Goal: Navigation & Orientation: Understand site structure

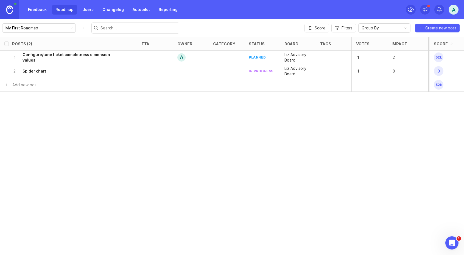
click at [425, 11] on icon at bounding box center [424, 9] width 5 height 5
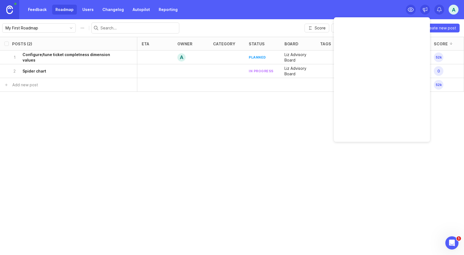
click at [424, 11] on icon at bounding box center [424, 9] width 5 height 5
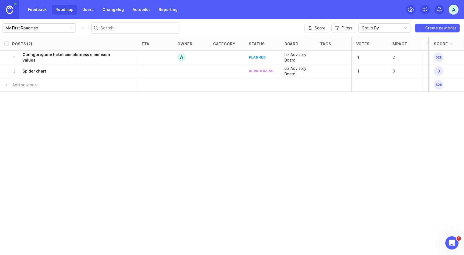
click at [13, 6] on link at bounding box center [9, 9] width 19 height 19
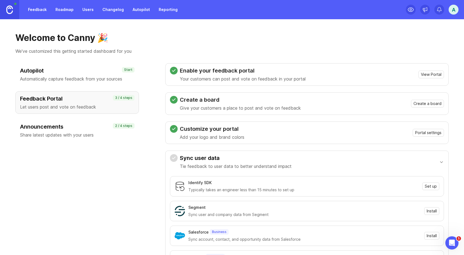
click at [70, 9] on link "Roadmap" at bounding box center [64, 10] width 25 height 10
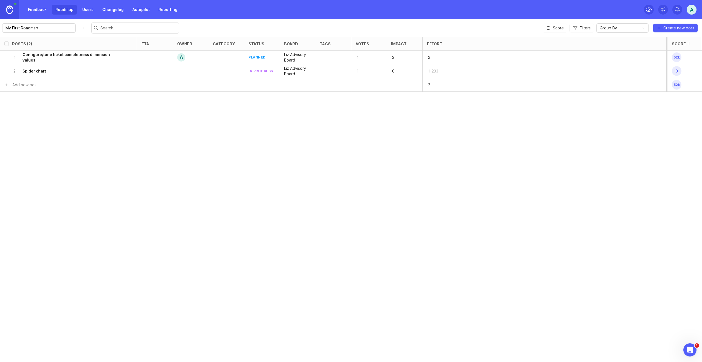
click at [16, 3] on div at bounding box center [15, 4] width 2 height 2
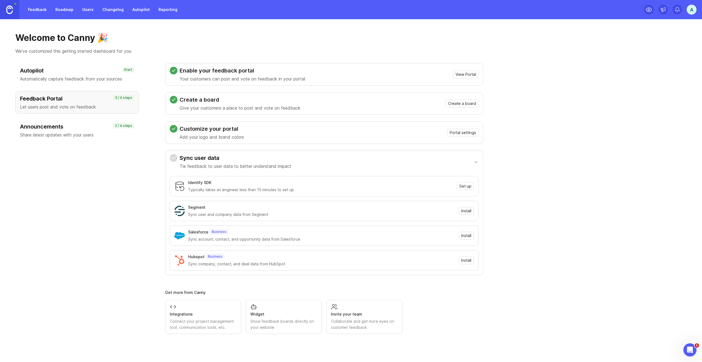
click at [16, 3] on div at bounding box center [15, 4] width 2 height 2
click at [15, 4] on div at bounding box center [15, 4] width 2 height 2
click at [91, 123] on h3 "Announcements" at bounding box center [77, 127] width 114 height 8
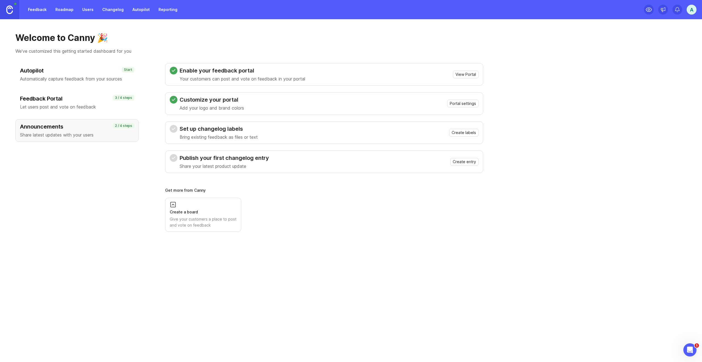
click at [67, 10] on link "Roadmap" at bounding box center [64, 10] width 25 height 10
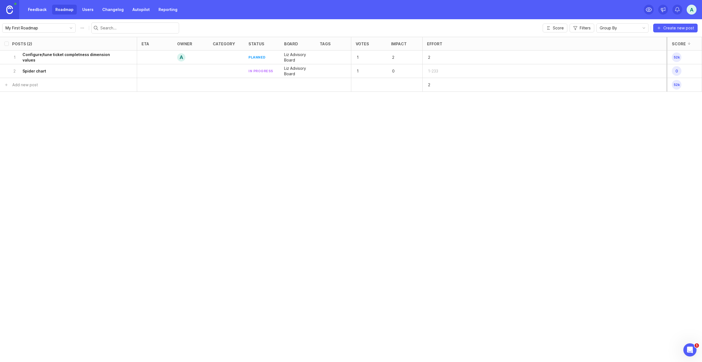
click at [93, 10] on link "Users" at bounding box center [88, 10] width 18 height 10
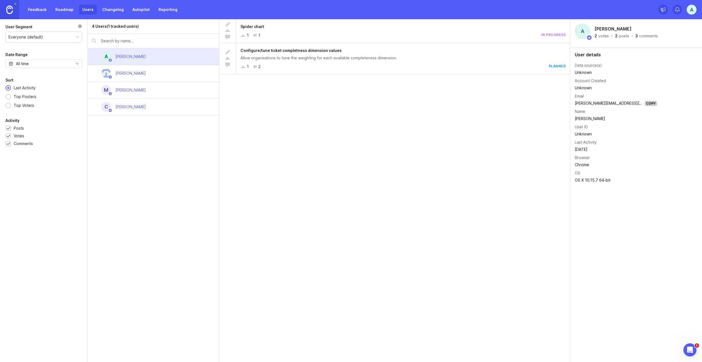
click at [113, 8] on link "Changelog" at bounding box center [113, 10] width 28 height 10
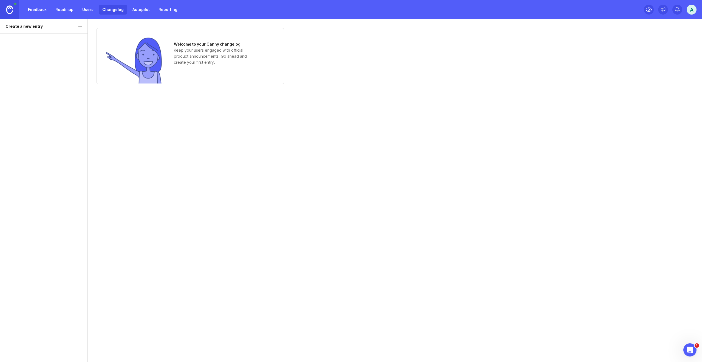
click at [138, 10] on link "Autopilot" at bounding box center [141, 10] width 24 height 10
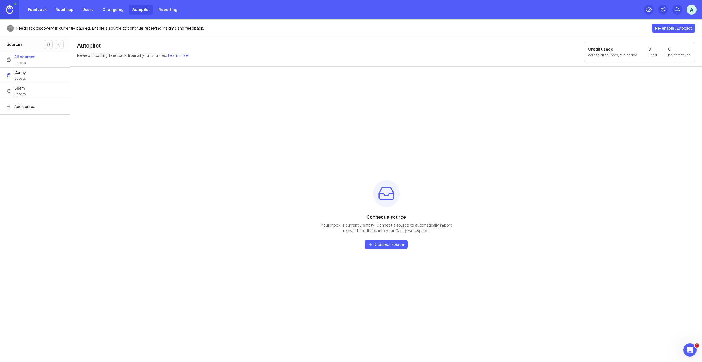
click at [164, 10] on link "Reporting" at bounding box center [168, 10] width 26 height 10
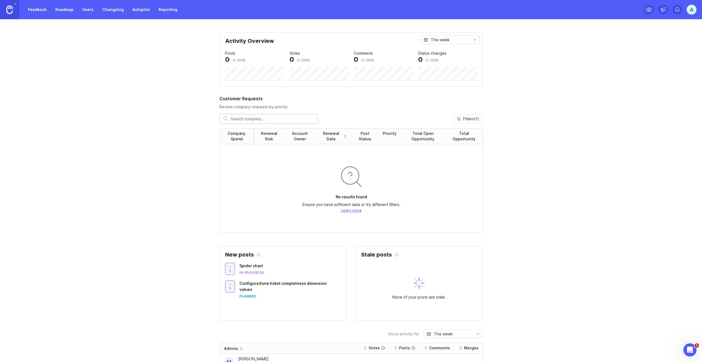
click at [463, 10] on div "A" at bounding box center [670, 9] width 53 height 19
click at [463, 10] on icon at bounding box center [663, 9] width 5 height 5
click at [463, 10] on icon at bounding box center [677, 9] width 5 height 5
click at [463, 10] on div "A" at bounding box center [692, 10] width 10 height 10
click at [463, 56] on p "Canny feedback" at bounding box center [671, 56] width 30 height 5
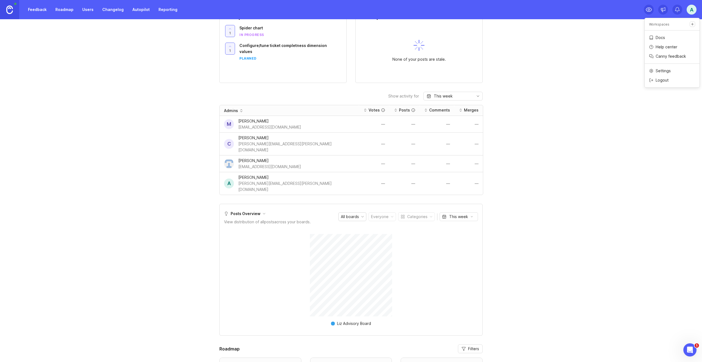
scroll to position [372, 0]
